Goal: Task Accomplishment & Management: Complete application form

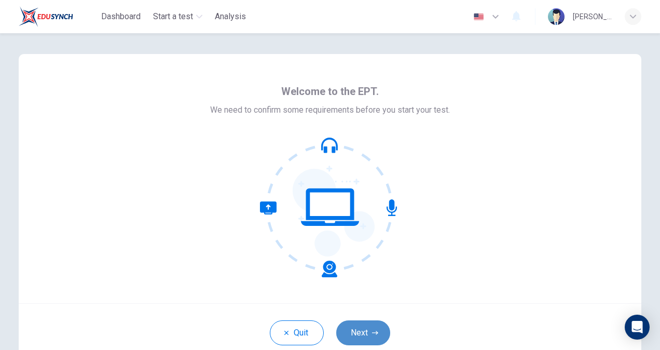
click at [363, 327] on button "Next" at bounding box center [363, 332] width 54 height 25
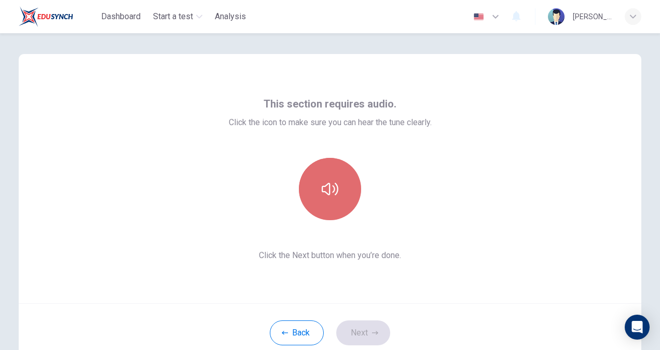
click at [333, 194] on icon "button" at bounding box center [330, 189] width 17 height 12
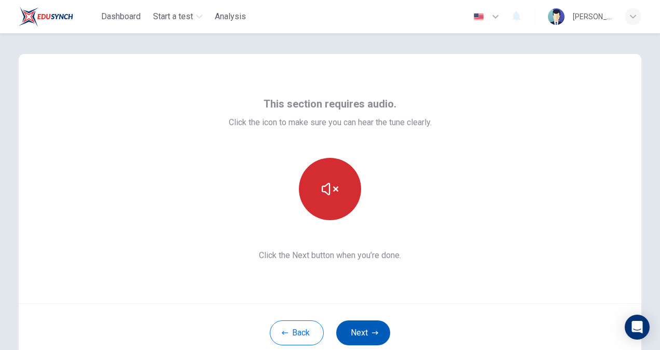
click at [355, 326] on button "Next" at bounding box center [363, 332] width 54 height 25
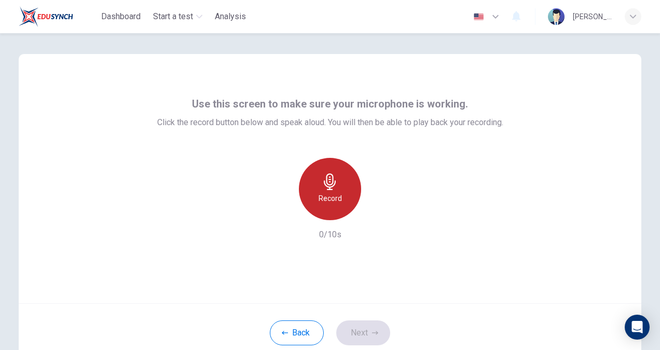
click at [332, 189] on icon "button" at bounding box center [330, 181] width 17 height 17
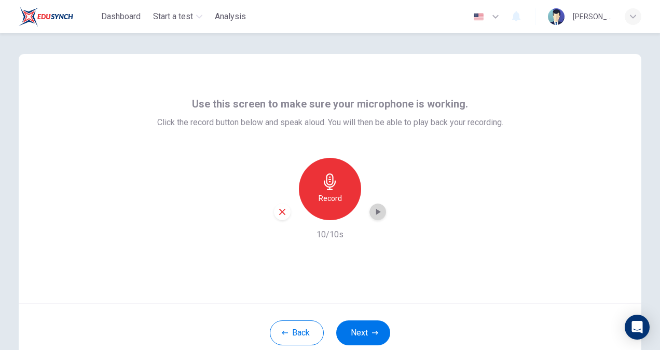
click at [379, 205] on div "button" at bounding box center [378, 211] width 17 height 17
click at [366, 331] on button "Next" at bounding box center [363, 332] width 54 height 25
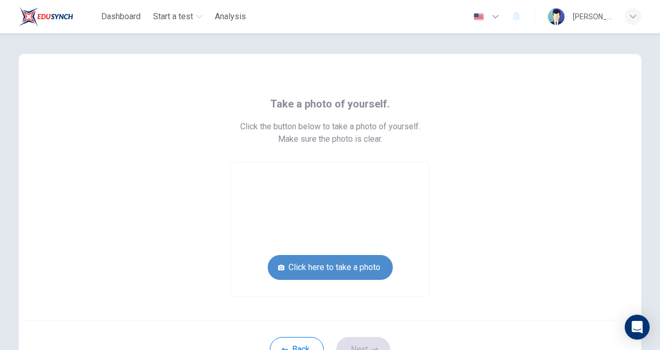
click at [315, 270] on button "Click here to take a photo" at bounding box center [330, 267] width 125 height 25
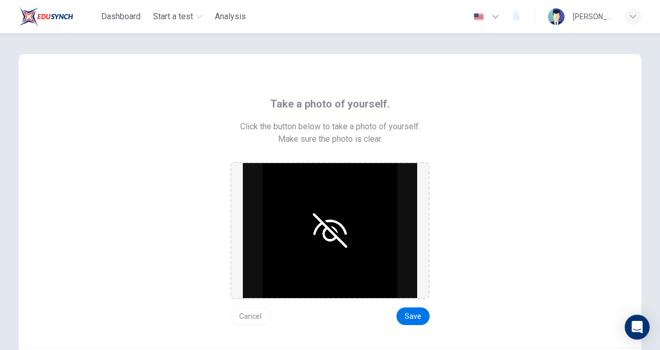
click at [325, 230] on img at bounding box center [330, 230] width 174 height 135
click at [339, 233] on img at bounding box center [330, 230] width 174 height 135
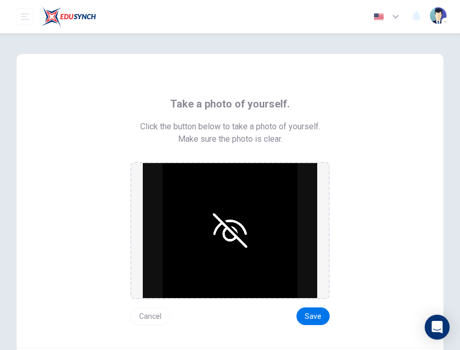
click at [219, 227] on img at bounding box center [230, 230] width 174 height 135
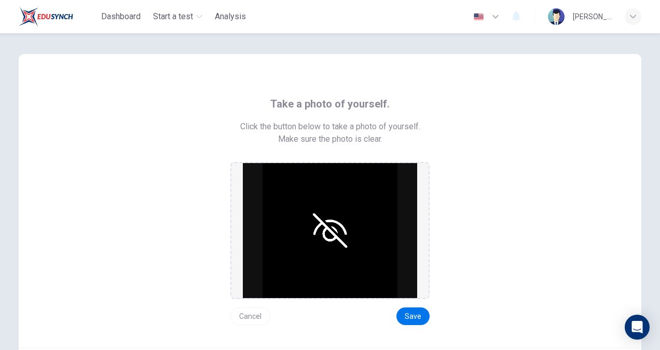
click at [327, 230] on img at bounding box center [330, 230] width 174 height 135
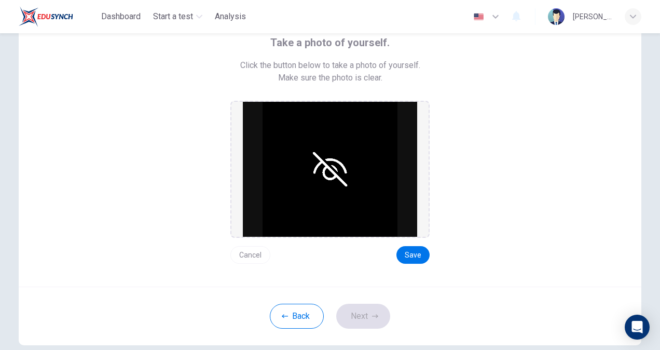
scroll to position [53, 0]
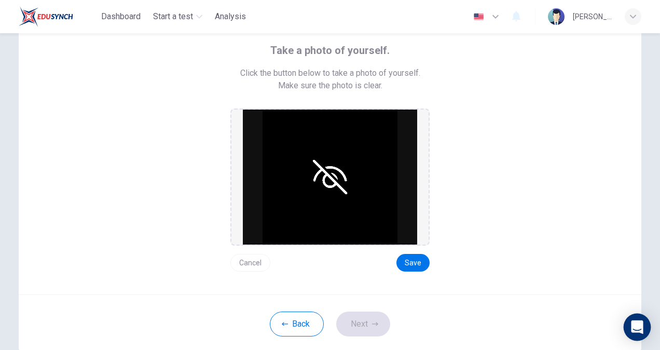
click at [632, 317] on div "Open Intercom Messenger" at bounding box center [638, 328] width 28 height 28
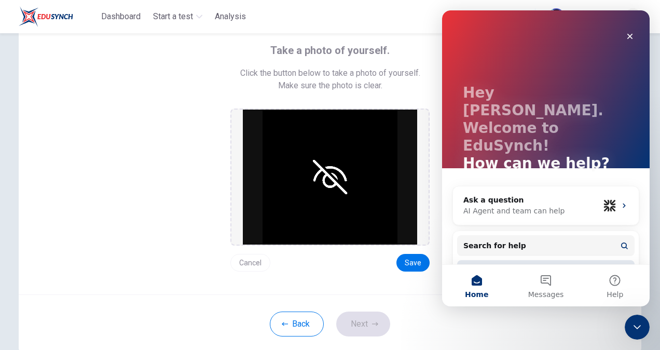
scroll to position [0, 0]
click at [280, 268] on div "Cancel Save" at bounding box center [329, 259] width 199 height 26
click at [633, 32] on icon "Close" at bounding box center [630, 36] width 8 height 8
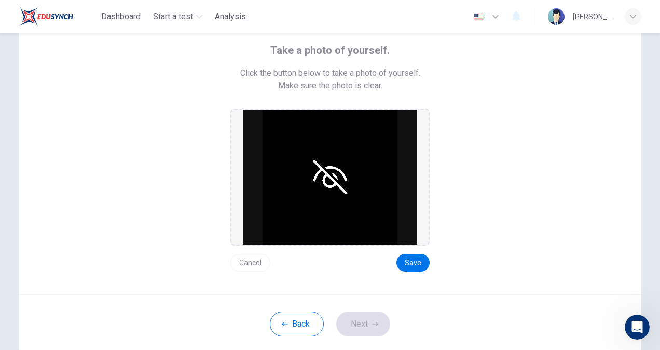
click at [359, 168] on img at bounding box center [330, 177] width 174 height 135
click at [491, 147] on div "Take a photo of yourself. Click the button below to take a photo of yourself. M…" at bounding box center [330, 156] width 514 height 229
click at [412, 259] on button "Save" at bounding box center [413, 263] width 33 height 18
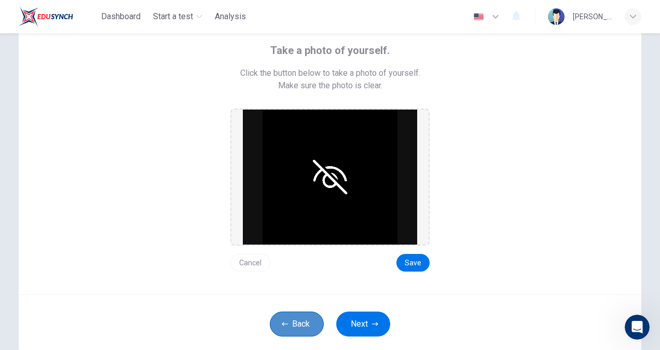
click at [291, 318] on button "Back" at bounding box center [297, 323] width 54 height 25
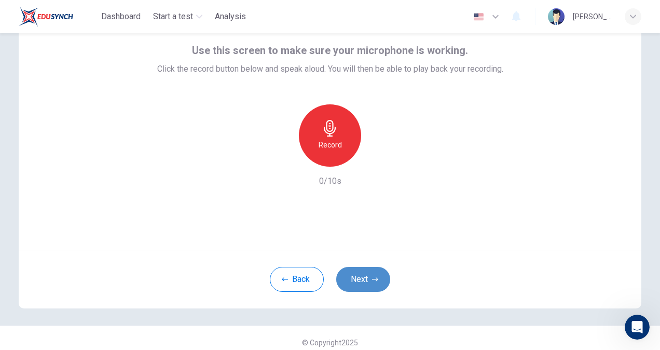
click at [373, 276] on icon "button" at bounding box center [375, 279] width 6 height 6
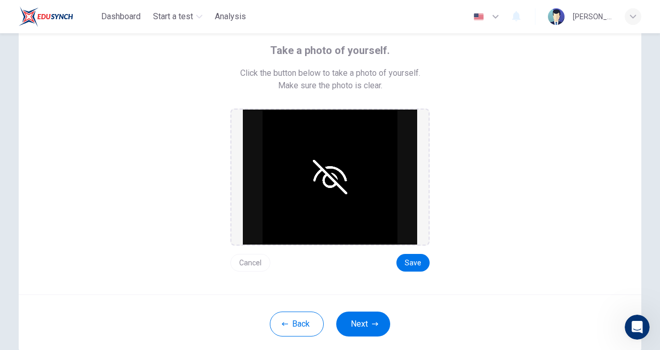
click at [351, 201] on img at bounding box center [330, 177] width 174 height 135
click at [324, 175] on img at bounding box center [330, 177] width 174 height 135
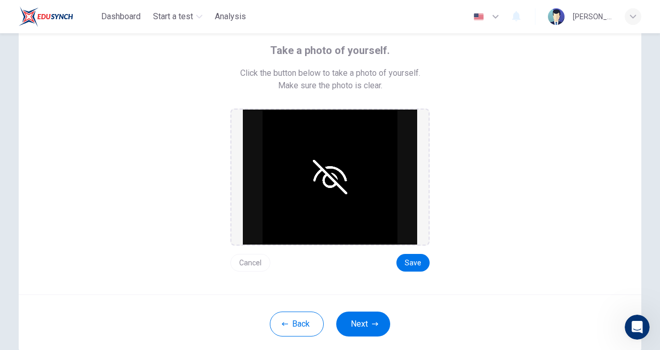
click at [324, 175] on img at bounding box center [330, 177] width 174 height 135
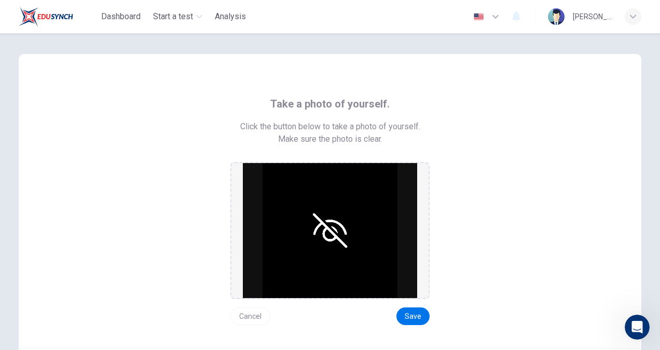
click at [383, 118] on div "Take a photo of yourself. Click the button below to take a photo of yourself. M…" at bounding box center [330, 210] width 514 height 229
click at [352, 102] on span "Take a photo of yourself." at bounding box center [329, 104] width 119 height 17
drag, startPoint x: 330, startPoint y: 134, endPoint x: 350, endPoint y: 138, distance: 20.1
click at [350, 138] on span "Make sure the photo is clear." at bounding box center [330, 139] width 104 height 12
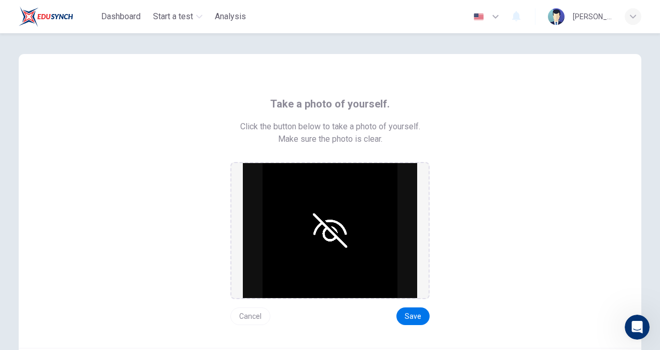
click at [383, 138] on div "Take a photo of yourself. Click the button below to take a photo of yourself. M…" at bounding box center [330, 210] width 514 height 229
click at [338, 249] on img at bounding box center [330, 230] width 174 height 135
click at [364, 278] on img at bounding box center [330, 230] width 174 height 135
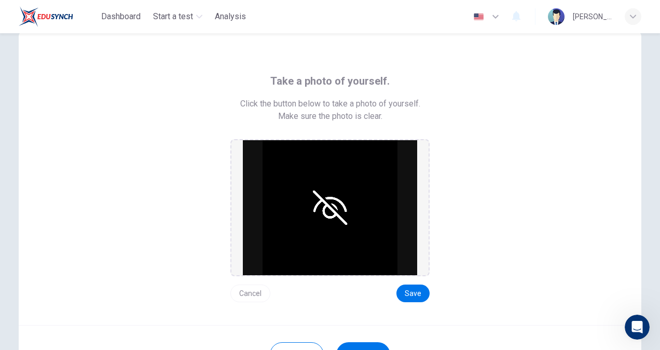
scroll to position [14, 0]
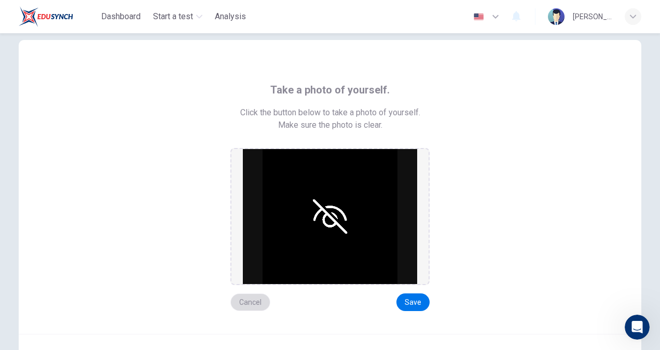
click at [242, 293] on button "Cancel" at bounding box center [250, 302] width 40 height 18
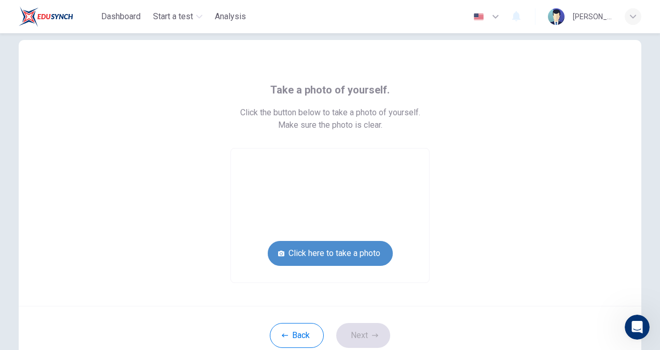
click at [354, 252] on button "Click here to take a photo" at bounding box center [330, 253] width 125 height 25
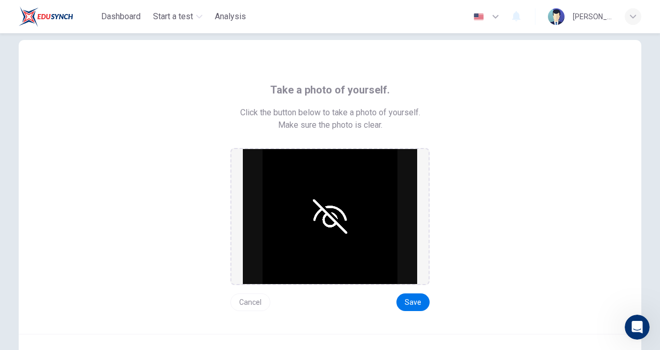
click at [324, 233] on img at bounding box center [330, 216] width 174 height 135
click at [241, 298] on button "Cancel" at bounding box center [250, 302] width 40 height 18
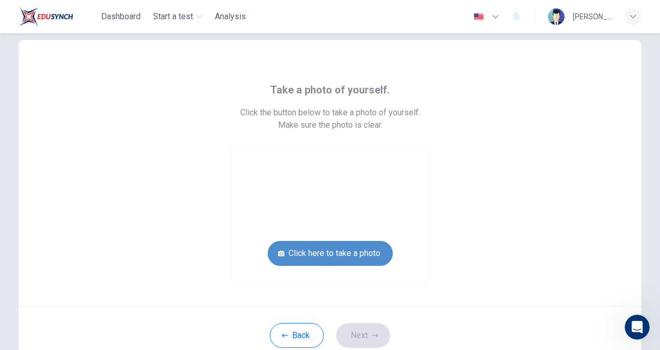
click at [353, 249] on button "Click here to take a photo" at bounding box center [330, 253] width 125 height 25
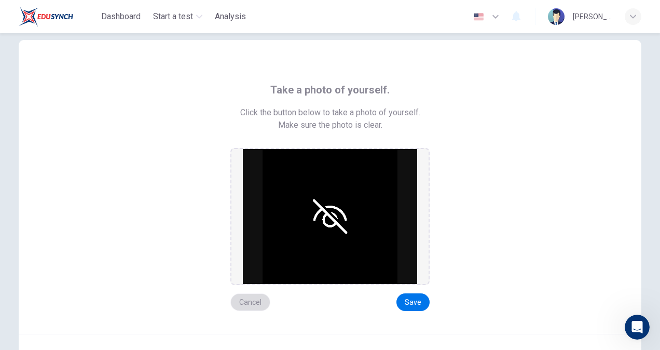
click at [249, 301] on button "Cancel" at bounding box center [250, 302] width 40 height 18
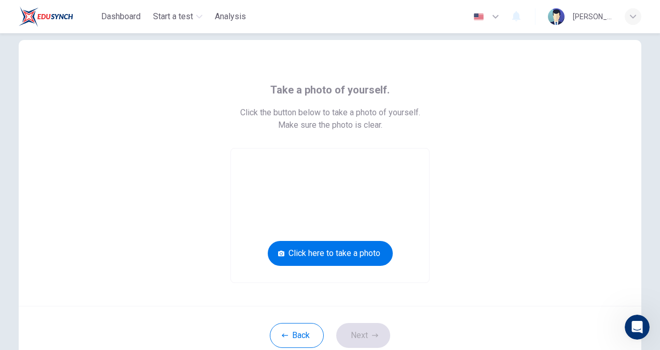
scroll to position [79, 0]
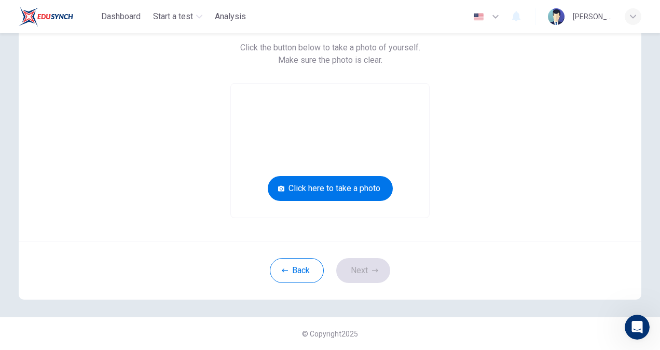
drag, startPoint x: 531, startPoint y: 0, endPoint x: 562, endPoint y: 60, distance: 67.6
click at [562, 60] on div "Take a photo of yourself. Click the button below to take a photo of yourself. M…" at bounding box center [330, 117] width 514 height 201
click at [278, 270] on button "Back" at bounding box center [297, 270] width 54 height 25
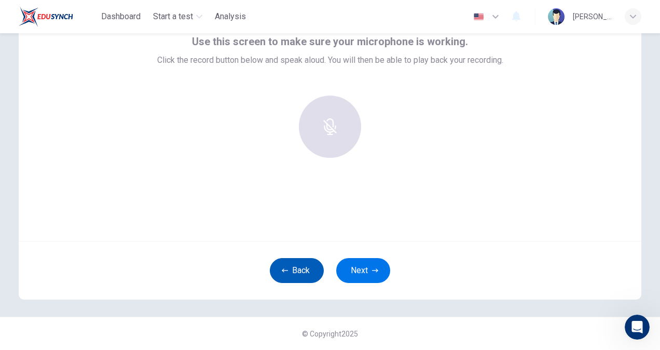
scroll to position [62, 0]
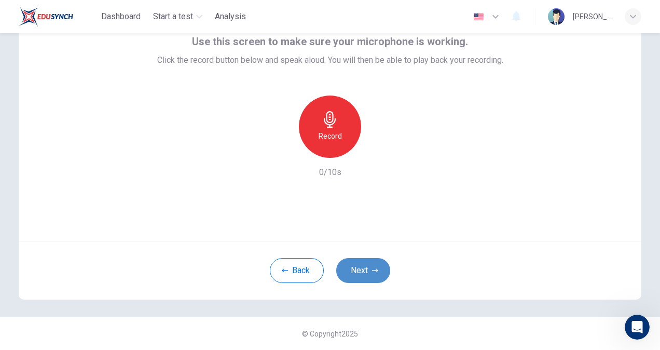
click at [380, 274] on button "Next" at bounding box center [363, 270] width 54 height 25
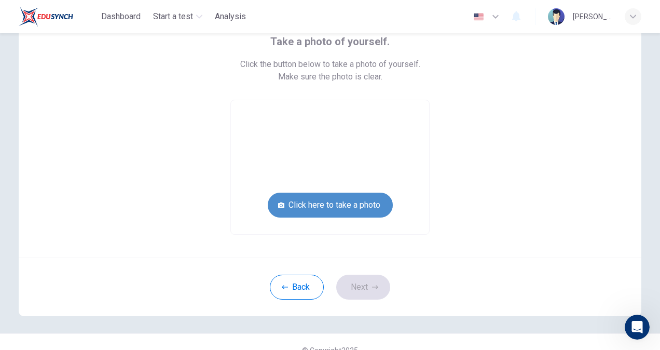
click at [358, 211] on button "Click here to take a photo" at bounding box center [330, 205] width 125 height 25
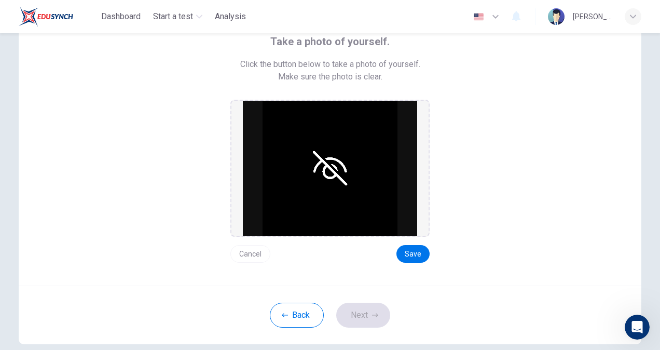
click at [256, 247] on button "Cancel" at bounding box center [250, 254] width 40 height 18
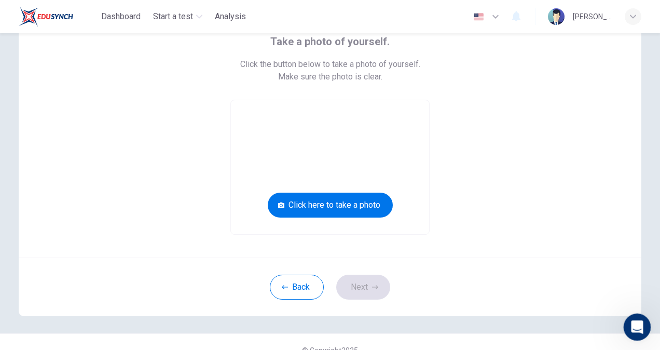
click at [642, 331] on div "Open Intercom Messenger" at bounding box center [636, 325] width 34 height 34
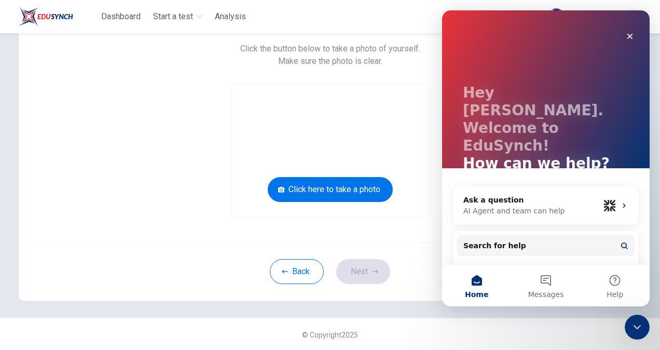
scroll to position [79, 0]
drag, startPoint x: 656, startPoint y: 197, endPoint x: 203, endPoint y: 201, distance: 452.2
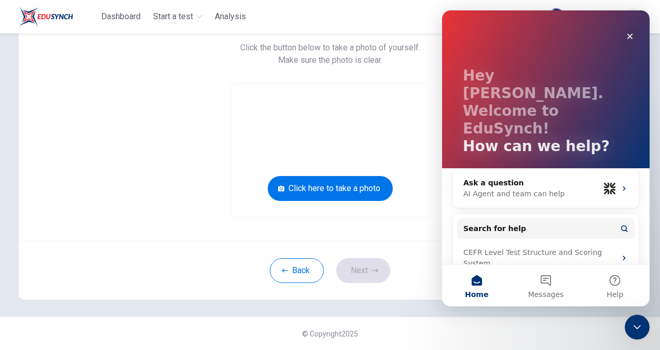
scroll to position [19, 0]
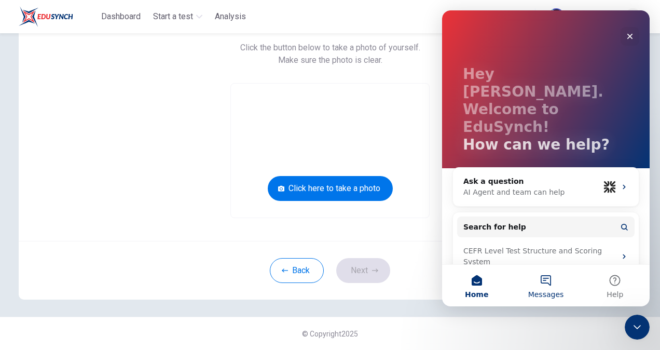
click at [551, 296] on span "Messages" at bounding box center [546, 294] width 36 height 7
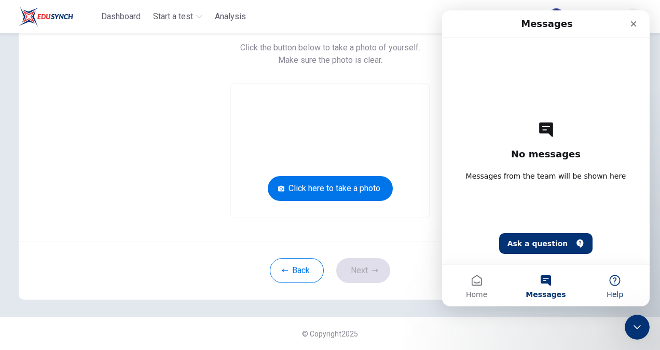
click at [618, 286] on button "Help" at bounding box center [615, 286] width 69 height 42
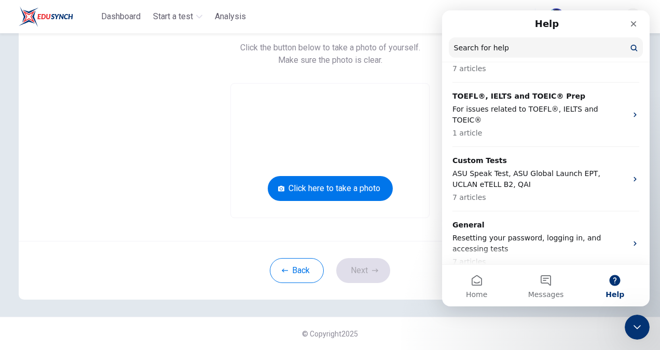
scroll to position [0, 0]
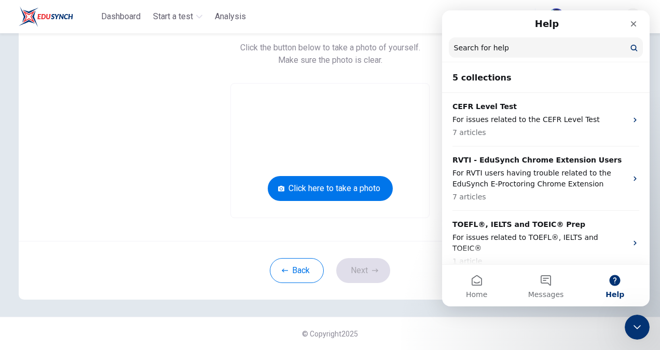
click at [129, 101] on div "Take a photo of yourself. Click the button below to take a photo of yourself. M…" at bounding box center [330, 117] width 514 height 201
click at [628, 20] on div "Close" at bounding box center [633, 24] width 19 height 19
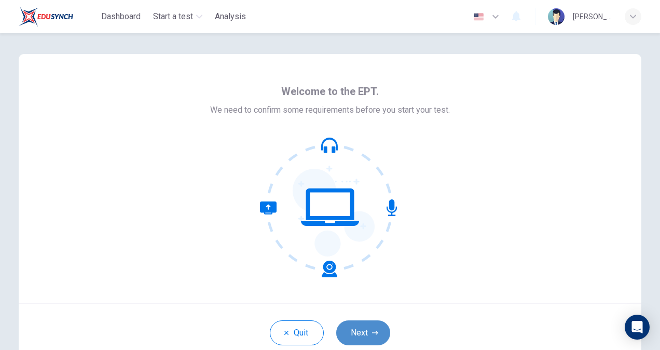
click at [364, 328] on button "Next" at bounding box center [363, 332] width 54 height 25
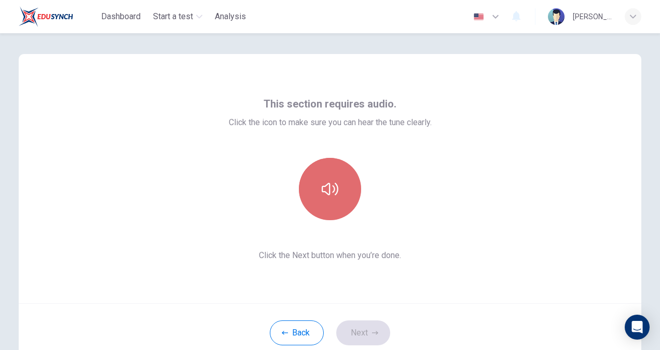
drag, startPoint x: 351, startPoint y: 208, endPoint x: 341, endPoint y: 200, distance: 12.6
click at [341, 200] on button "button" at bounding box center [330, 189] width 62 height 62
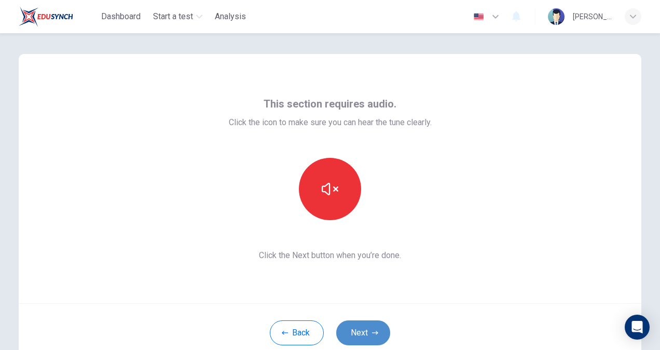
click at [368, 335] on button "Next" at bounding box center [363, 332] width 54 height 25
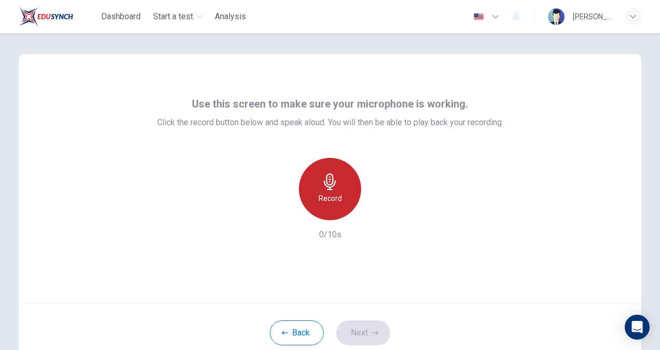
click at [326, 188] on icon "button" at bounding box center [330, 181] width 17 height 17
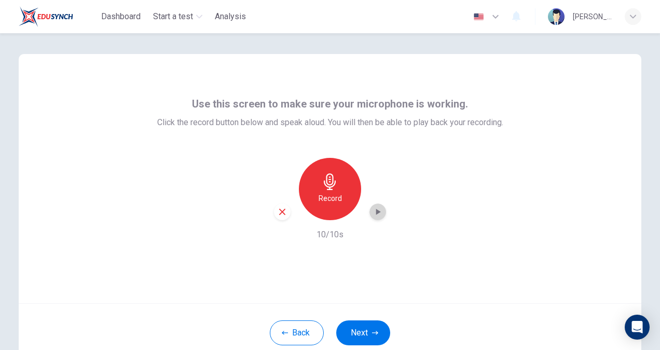
click at [377, 210] on icon "button" at bounding box center [378, 212] width 10 height 10
click at [371, 328] on button "Next" at bounding box center [363, 332] width 54 height 25
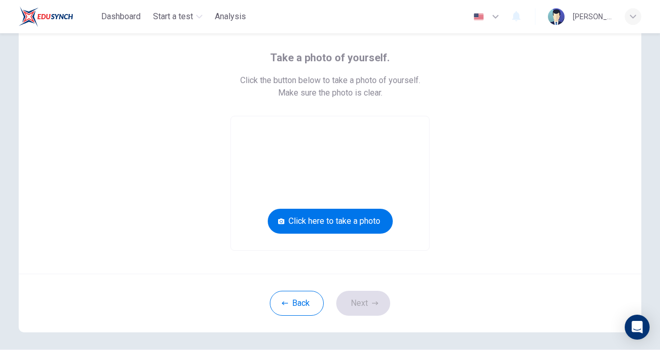
scroll to position [50, 0]
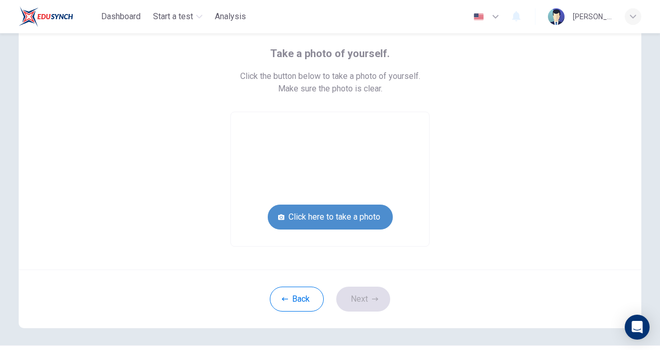
click at [369, 217] on button "Click here to take a photo" at bounding box center [330, 217] width 125 height 25
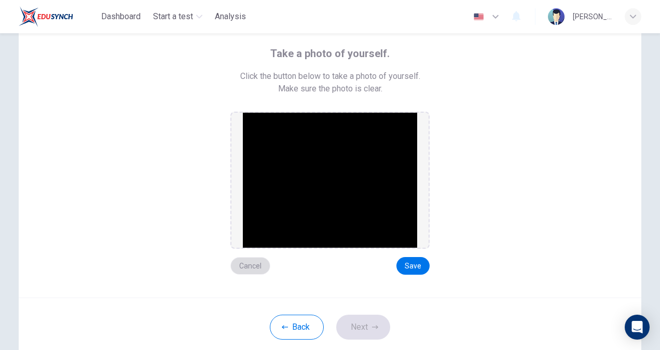
click at [249, 264] on button "Cancel" at bounding box center [250, 266] width 40 height 18
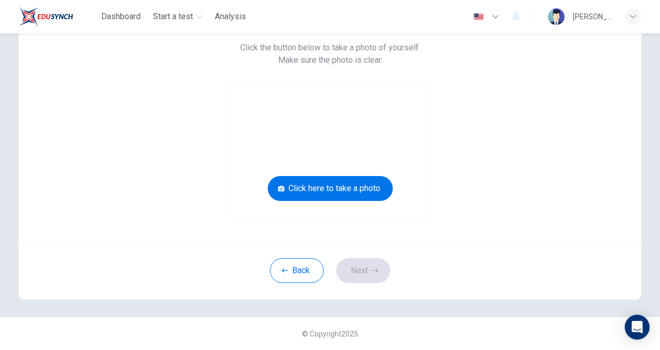
scroll to position [0, 0]
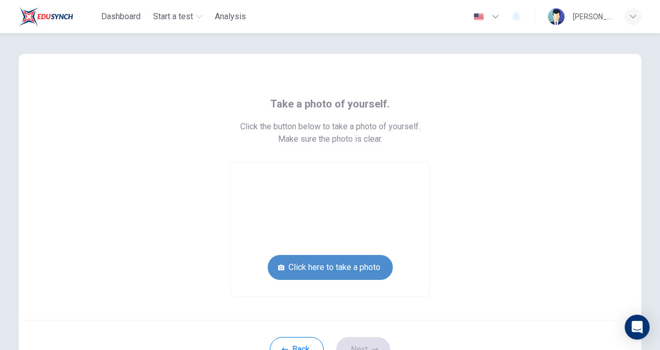
click at [320, 267] on button "Click here to take a photo" at bounding box center [330, 267] width 125 height 25
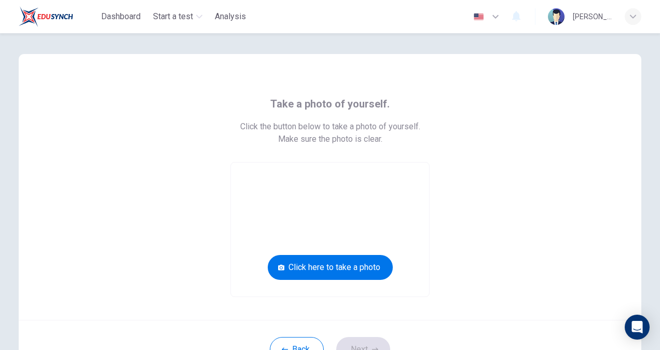
click at [301, 243] on video at bounding box center [330, 229] width 198 height 134
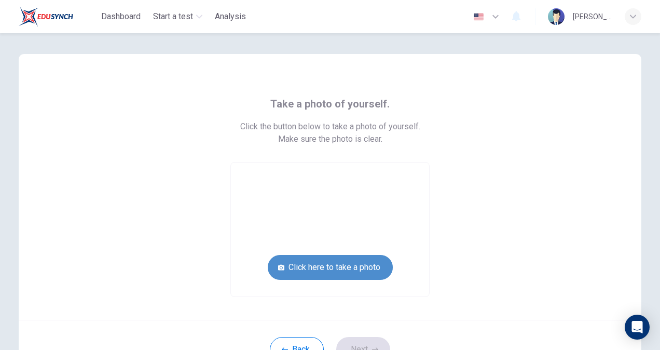
click at [303, 256] on button "Click here to take a photo" at bounding box center [330, 267] width 125 height 25
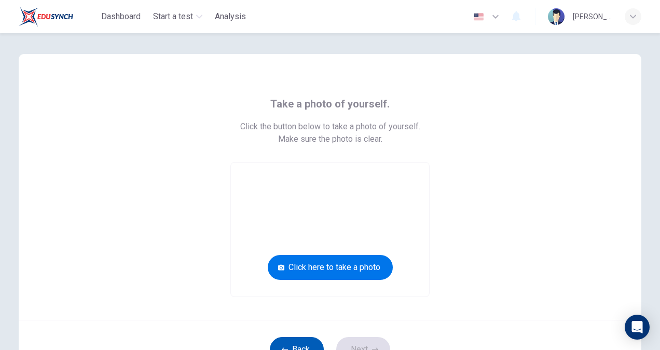
click at [301, 337] on button "Back" at bounding box center [297, 349] width 54 height 25
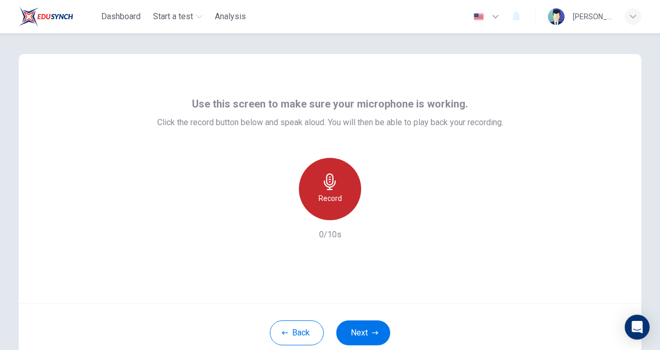
click at [319, 200] on h6 "Record" at bounding box center [330, 198] width 23 height 12
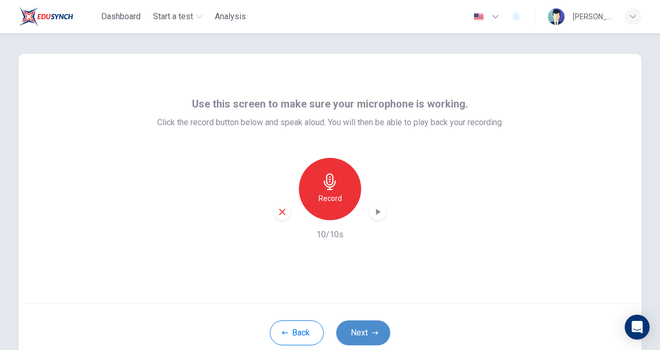
click at [355, 330] on button "Next" at bounding box center [363, 332] width 54 height 25
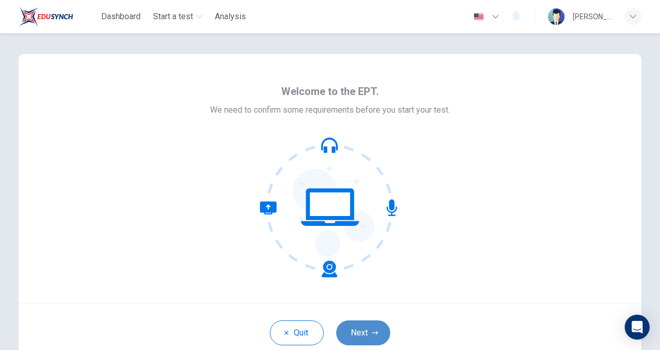
click at [375, 325] on button "Next" at bounding box center [363, 332] width 54 height 25
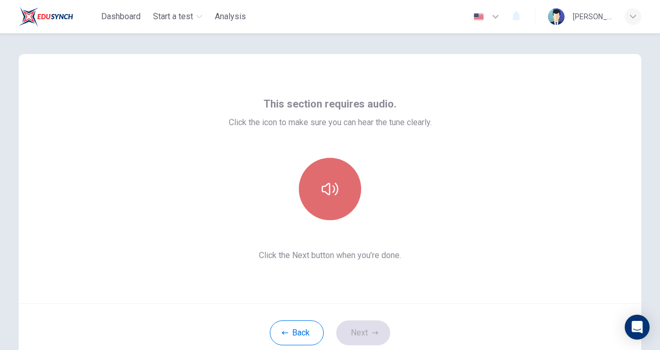
click at [329, 182] on icon "button" at bounding box center [330, 189] width 17 height 17
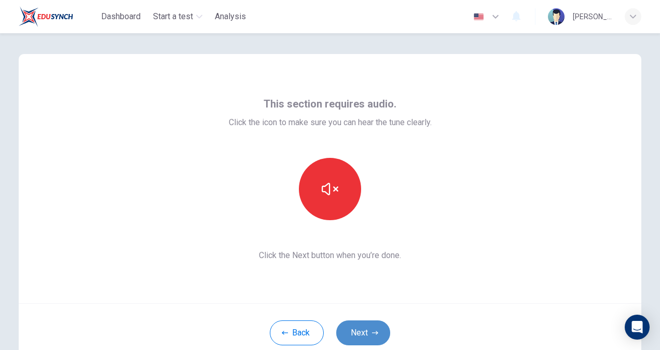
click at [369, 328] on button "Next" at bounding box center [363, 332] width 54 height 25
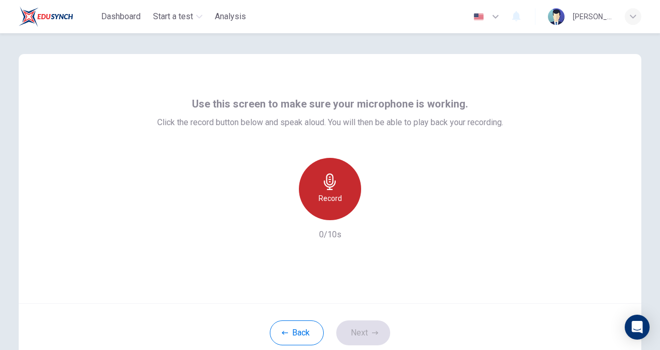
click at [321, 193] on h6 "Record" at bounding box center [330, 198] width 23 height 12
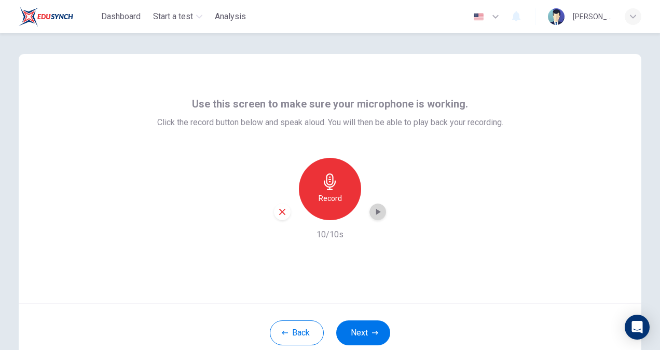
click at [380, 212] on icon "button" at bounding box center [378, 212] width 10 height 10
click at [350, 340] on button "Next" at bounding box center [363, 332] width 54 height 25
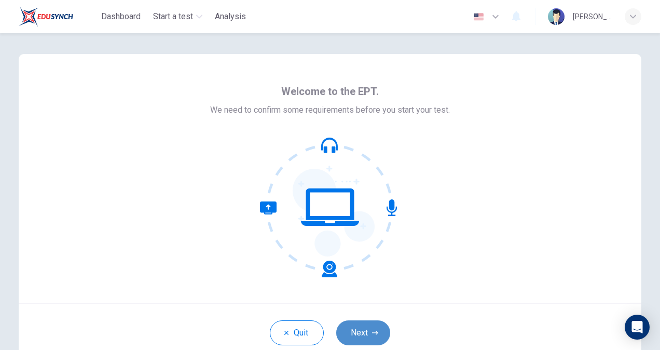
click at [372, 330] on icon "button" at bounding box center [375, 333] width 6 height 6
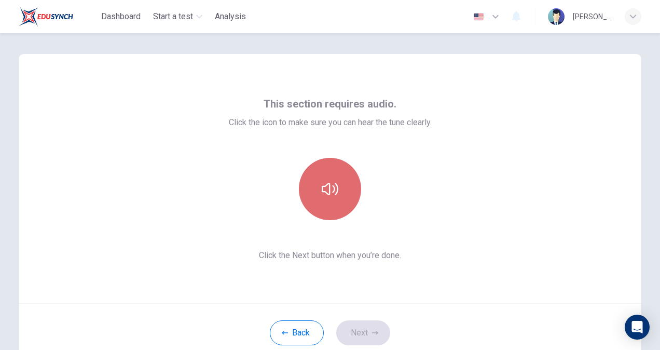
click at [325, 193] on icon "button" at bounding box center [330, 189] width 17 height 17
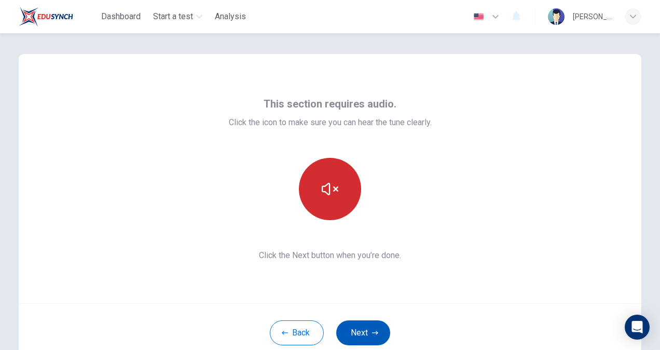
click at [359, 341] on button "Next" at bounding box center [363, 332] width 54 height 25
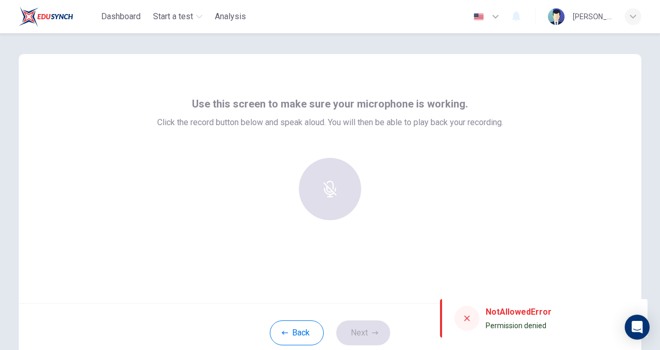
click at [323, 191] on div at bounding box center [330, 189] width 112 height 62
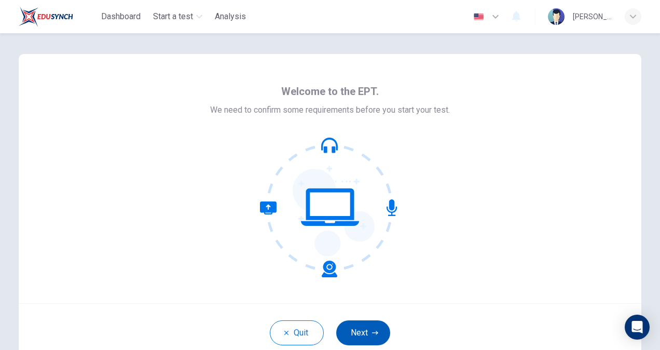
click at [358, 329] on button "Next" at bounding box center [363, 332] width 54 height 25
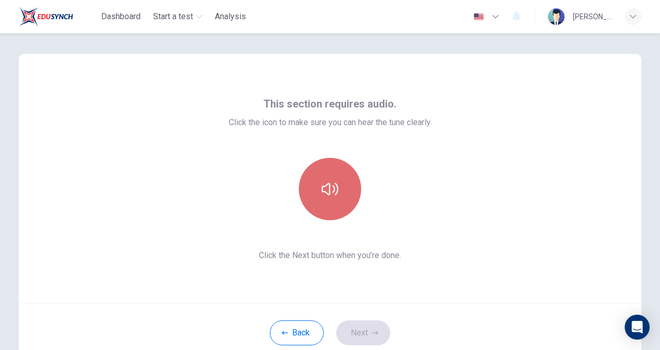
click at [312, 194] on button "button" at bounding box center [330, 189] width 62 height 62
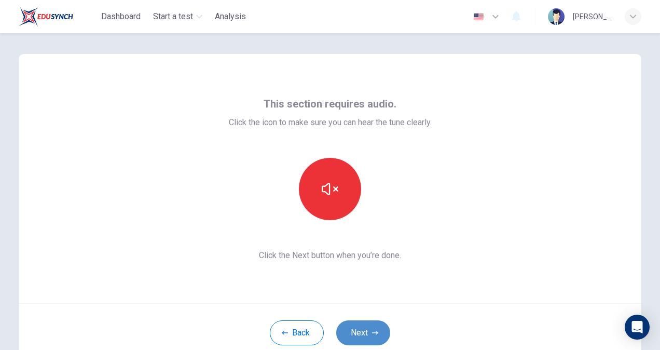
click at [361, 325] on button "Next" at bounding box center [363, 332] width 54 height 25
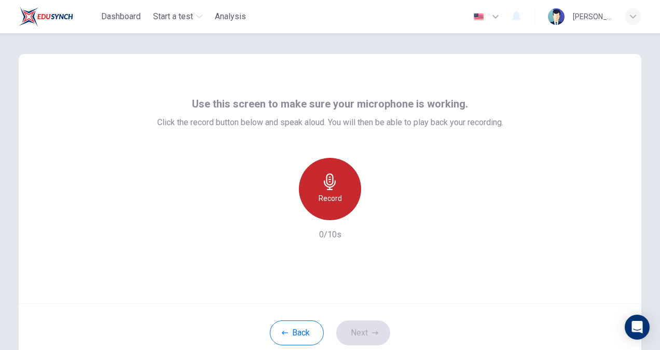
click at [331, 207] on div "Record" at bounding box center [330, 189] width 62 height 62
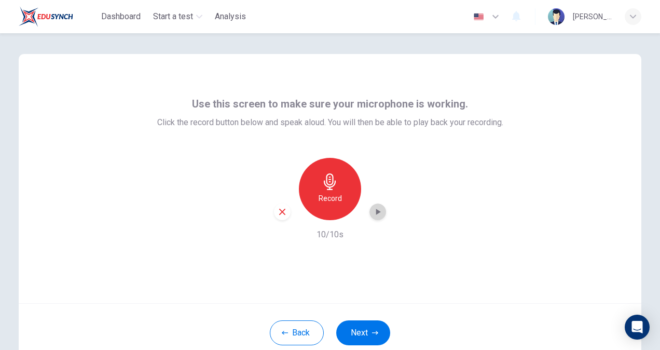
click at [370, 213] on div "button" at bounding box center [378, 211] width 17 height 17
click at [363, 329] on button "Next" at bounding box center [363, 332] width 54 height 25
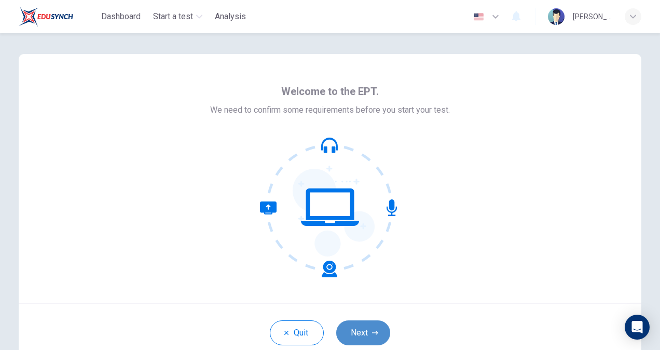
click at [368, 333] on button "Next" at bounding box center [363, 332] width 54 height 25
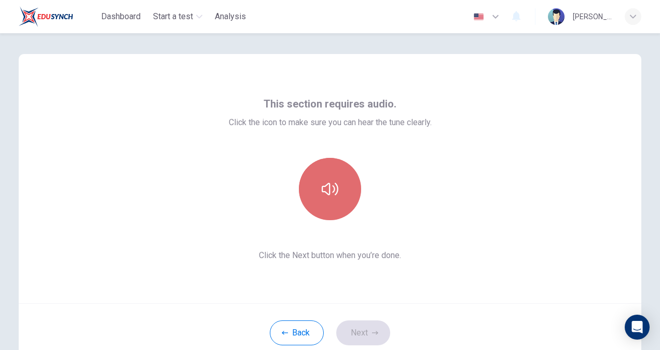
click at [329, 184] on icon "button" at bounding box center [330, 189] width 17 height 17
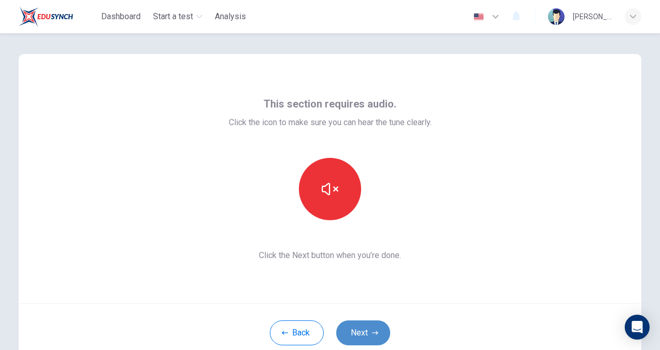
click at [360, 331] on button "Next" at bounding box center [363, 332] width 54 height 25
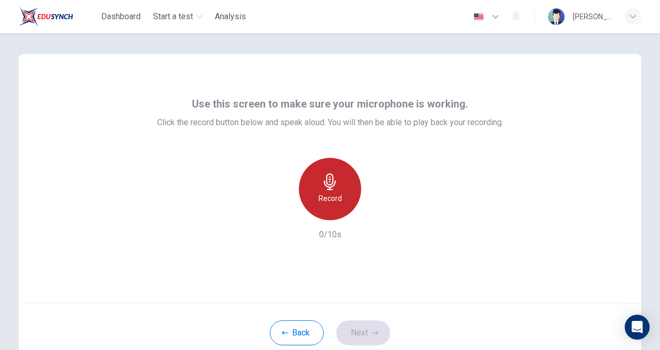
click at [334, 190] on div "Record" at bounding box center [330, 189] width 62 height 62
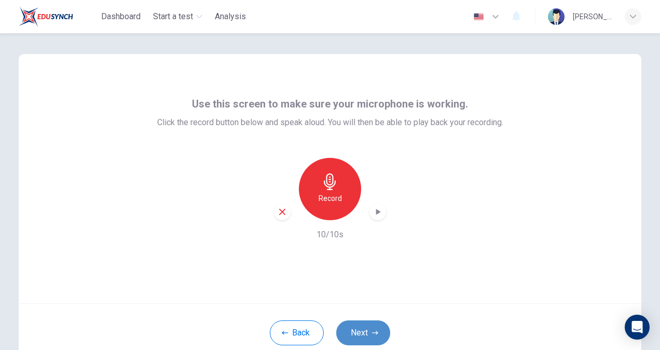
click at [356, 332] on button "Next" at bounding box center [363, 332] width 54 height 25
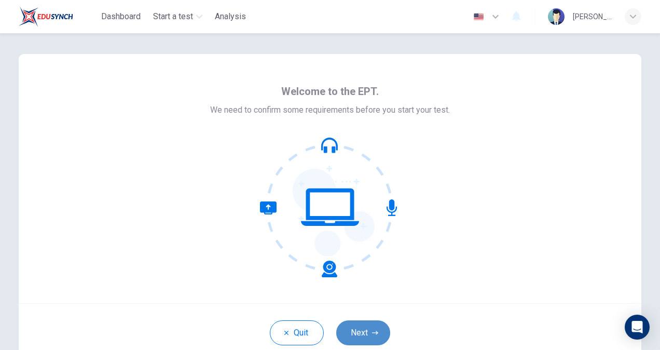
click at [373, 339] on button "Next" at bounding box center [363, 332] width 54 height 25
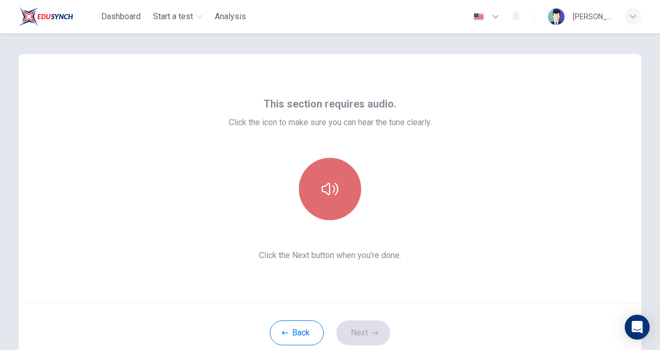
click at [328, 202] on button "button" at bounding box center [330, 189] width 62 height 62
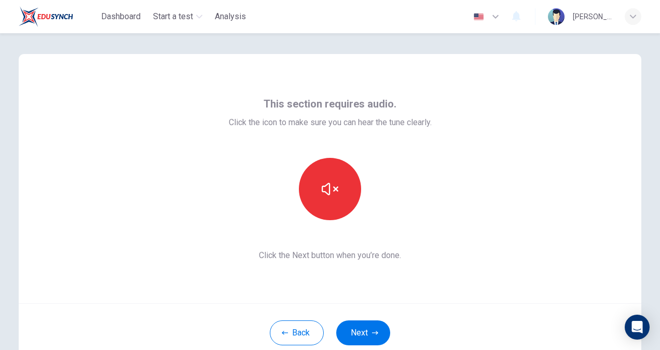
click at [365, 319] on div "Back Next" at bounding box center [330, 332] width 623 height 59
click at [366, 329] on button "Next" at bounding box center [363, 332] width 54 height 25
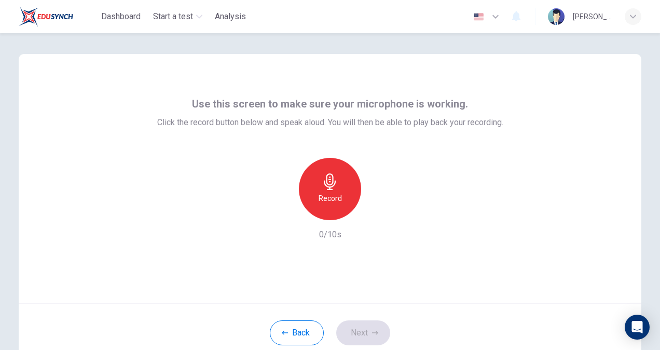
click at [319, 193] on h6 "Record" at bounding box center [330, 198] width 23 height 12
click at [354, 337] on button "Next" at bounding box center [363, 332] width 54 height 25
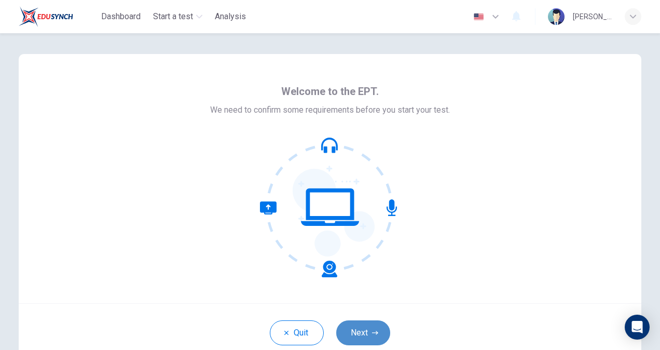
click at [346, 323] on button "Next" at bounding box center [363, 332] width 54 height 25
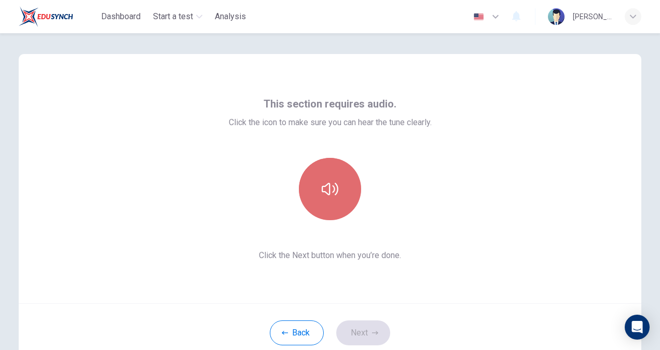
click at [313, 185] on button "button" at bounding box center [330, 189] width 62 height 62
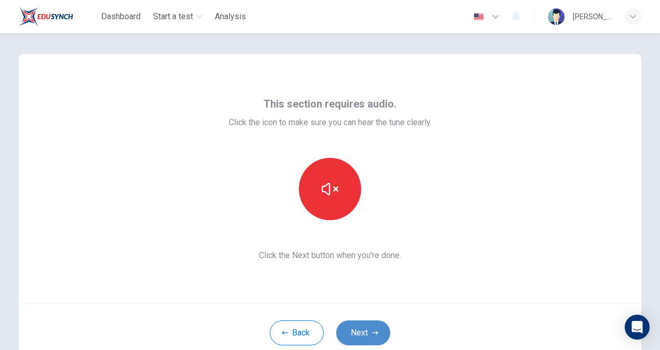
click at [360, 327] on button "Next" at bounding box center [363, 332] width 54 height 25
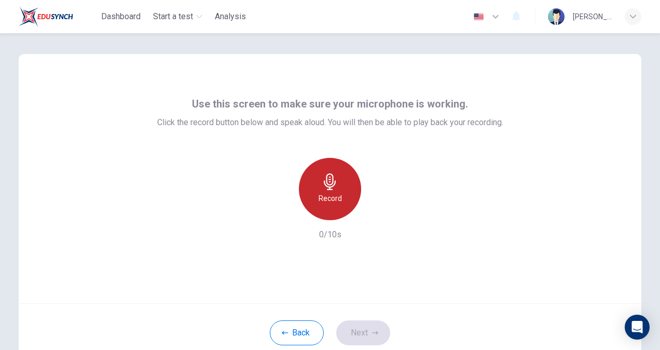
click at [330, 201] on h6 "Record" at bounding box center [330, 198] width 23 height 12
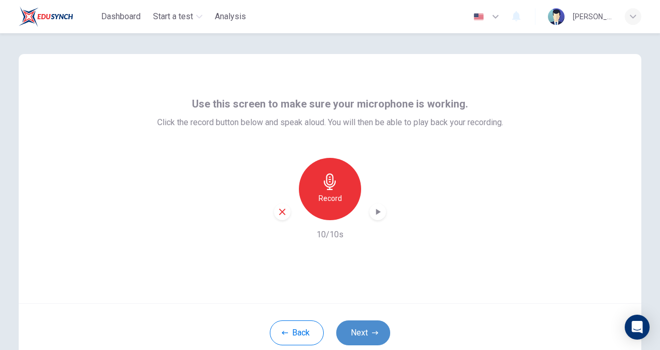
click at [363, 335] on button "Next" at bounding box center [363, 332] width 54 height 25
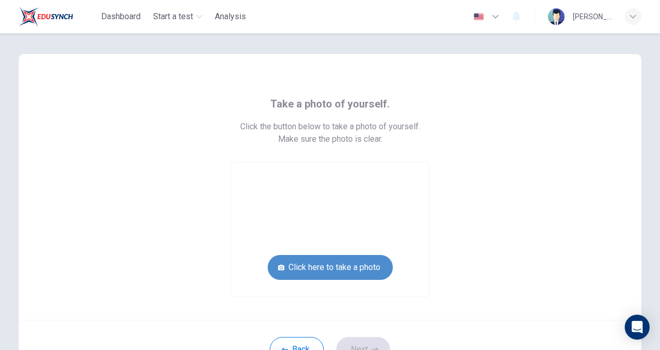
click at [335, 270] on button "Click here to take a photo" at bounding box center [330, 267] width 125 height 25
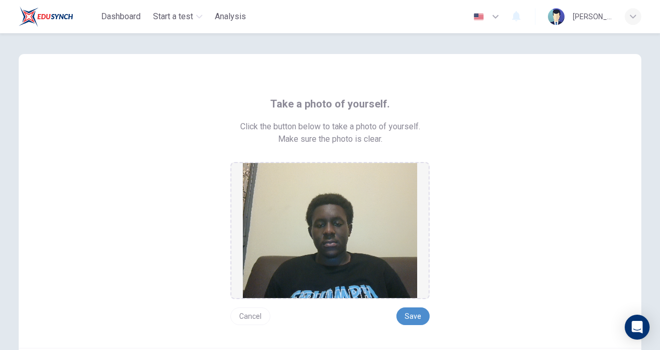
click at [411, 316] on button "Save" at bounding box center [413, 316] width 33 height 18
click at [250, 314] on button "Cancel" at bounding box center [250, 316] width 40 height 18
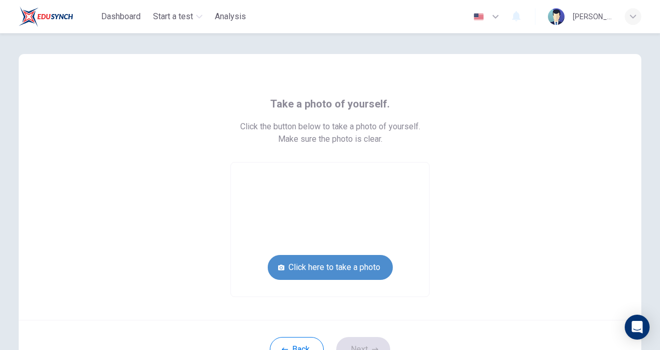
click at [340, 263] on button "Click here to take a photo" at bounding box center [330, 267] width 125 height 25
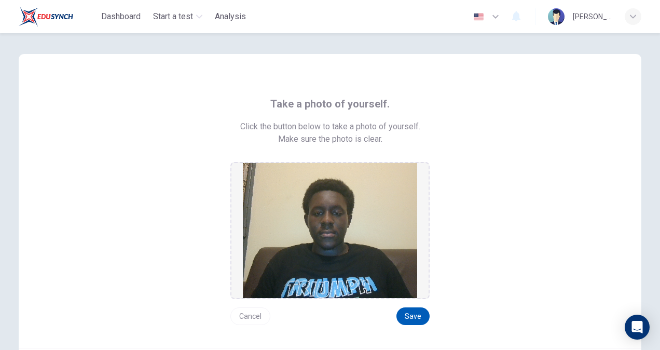
click at [417, 315] on button "Save" at bounding box center [413, 316] width 33 height 18
drag, startPoint x: 655, startPoint y: 221, endPoint x: 655, endPoint y: 238, distance: 17.1
click at [655, 238] on div "Take a photo of yourself. Click the button below to take a photo of yourself. M…" at bounding box center [330, 191] width 660 height 317
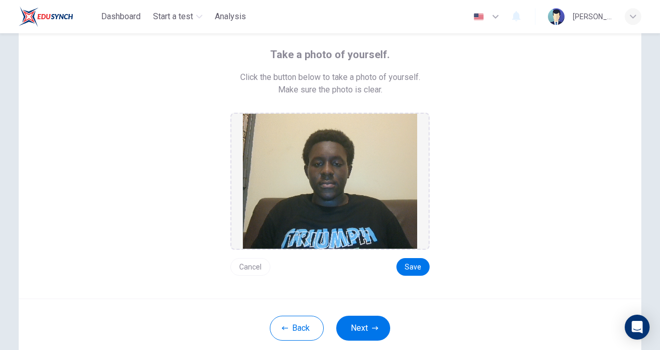
scroll to position [46, 0]
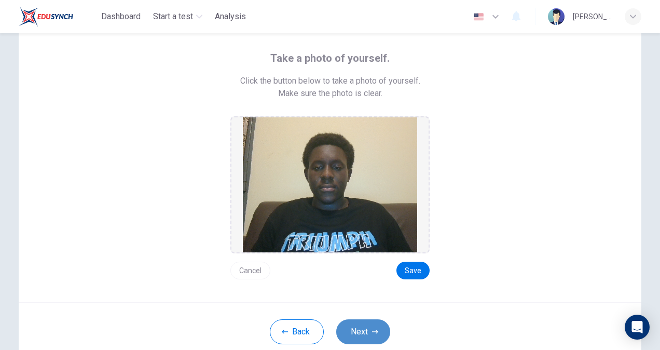
click at [360, 335] on button "Next" at bounding box center [363, 331] width 54 height 25
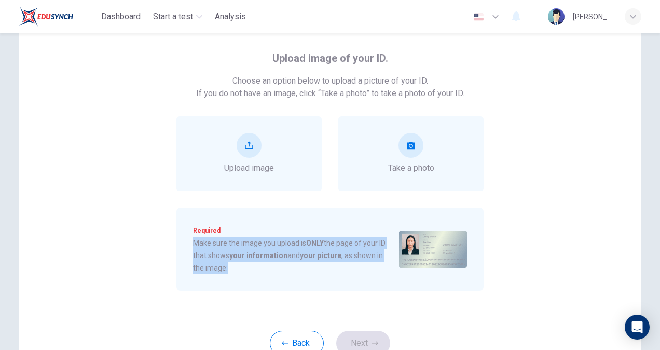
drag, startPoint x: 193, startPoint y: 241, endPoint x: 305, endPoint y: 267, distance: 115.7
click at [305, 267] on span "Make sure the image you upload is ONLY the page of your ID that shows your info…" at bounding box center [292, 255] width 198 height 37
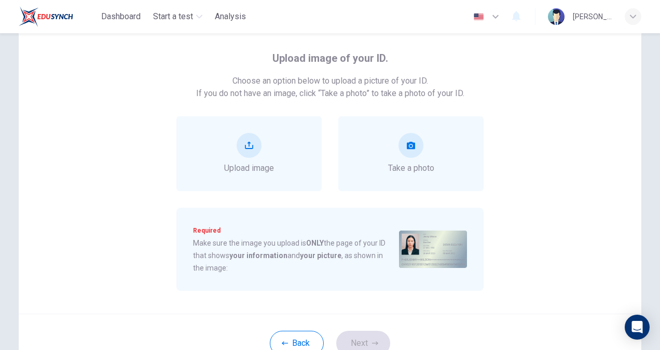
click at [553, 130] on div "Upload image Take a photo" at bounding box center [330, 153] width 514 height 75
drag, startPoint x: 654, startPoint y: 247, endPoint x: 659, endPoint y: 259, distance: 12.5
click at [659, 259] on div "Upload image of your ID. Choose an option below to upload a picture of your ID.…" at bounding box center [330, 191] width 660 height 317
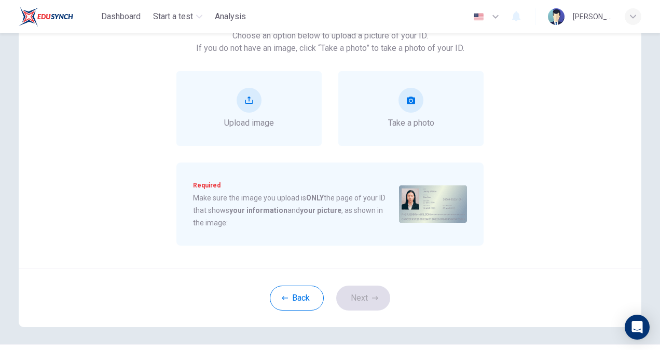
scroll to position [118, 0]
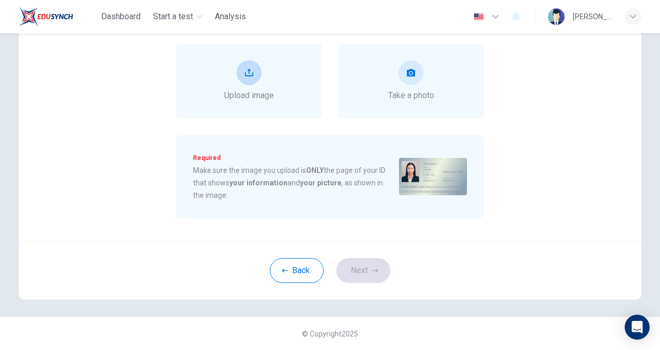
click at [281, 82] on div "Upload image" at bounding box center [248, 81] width 145 height 75
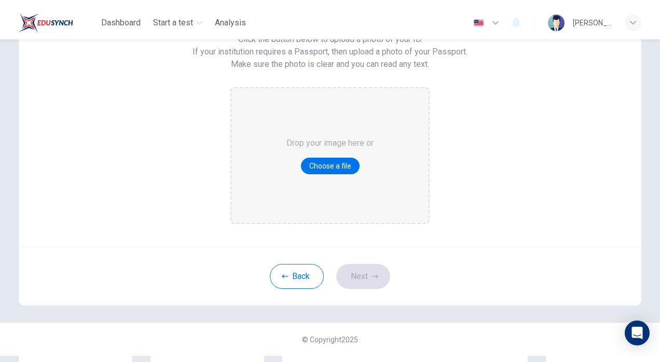
scroll to position [93, 0]
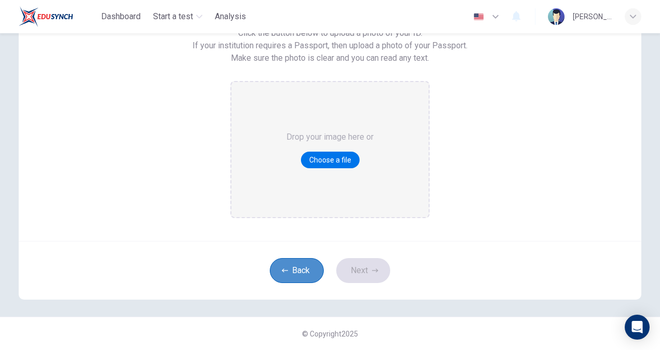
click at [282, 277] on button "Back" at bounding box center [297, 270] width 54 height 25
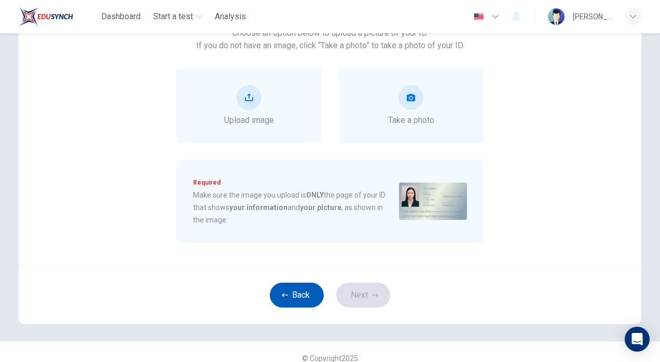
click at [282, 296] on icon "button" at bounding box center [285, 295] width 6 height 6
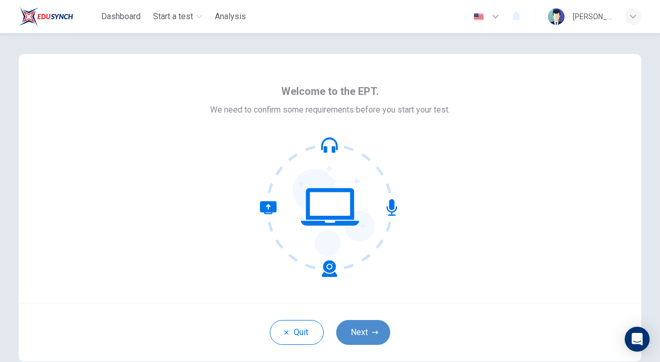
click at [364, 329] on button "Next" at bounding box center [363, 332] width 54 height 25
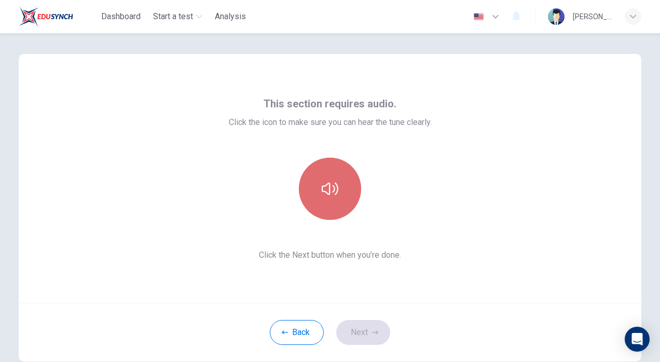
click at [335, 195] on icon "button" at bounding box center [330, 189] width 17 height 17
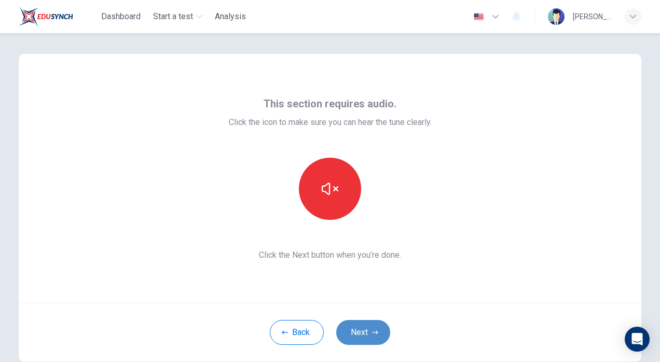
click at [372, 334] on icon "button" at bounding box center [375, 333] width 6 height 6
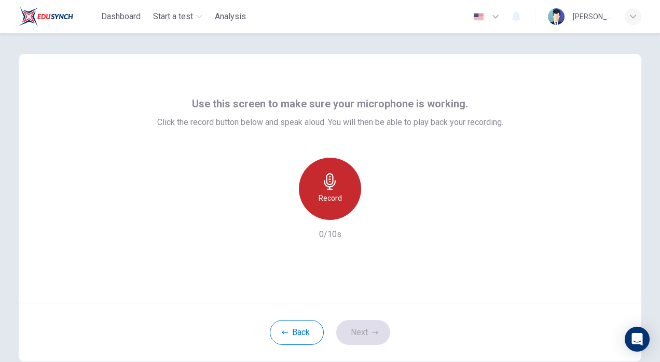
click at [328, 201] on h6 "Record" at bounding box center [330, 198] width 23 height 12
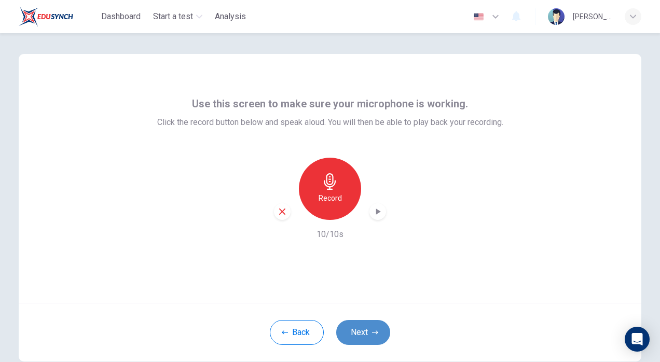
click at [369, 330] on button "Next" at bounding box center [363, 332] width 54 height 25
